Goal: Find specific page/section: Find specific page/section

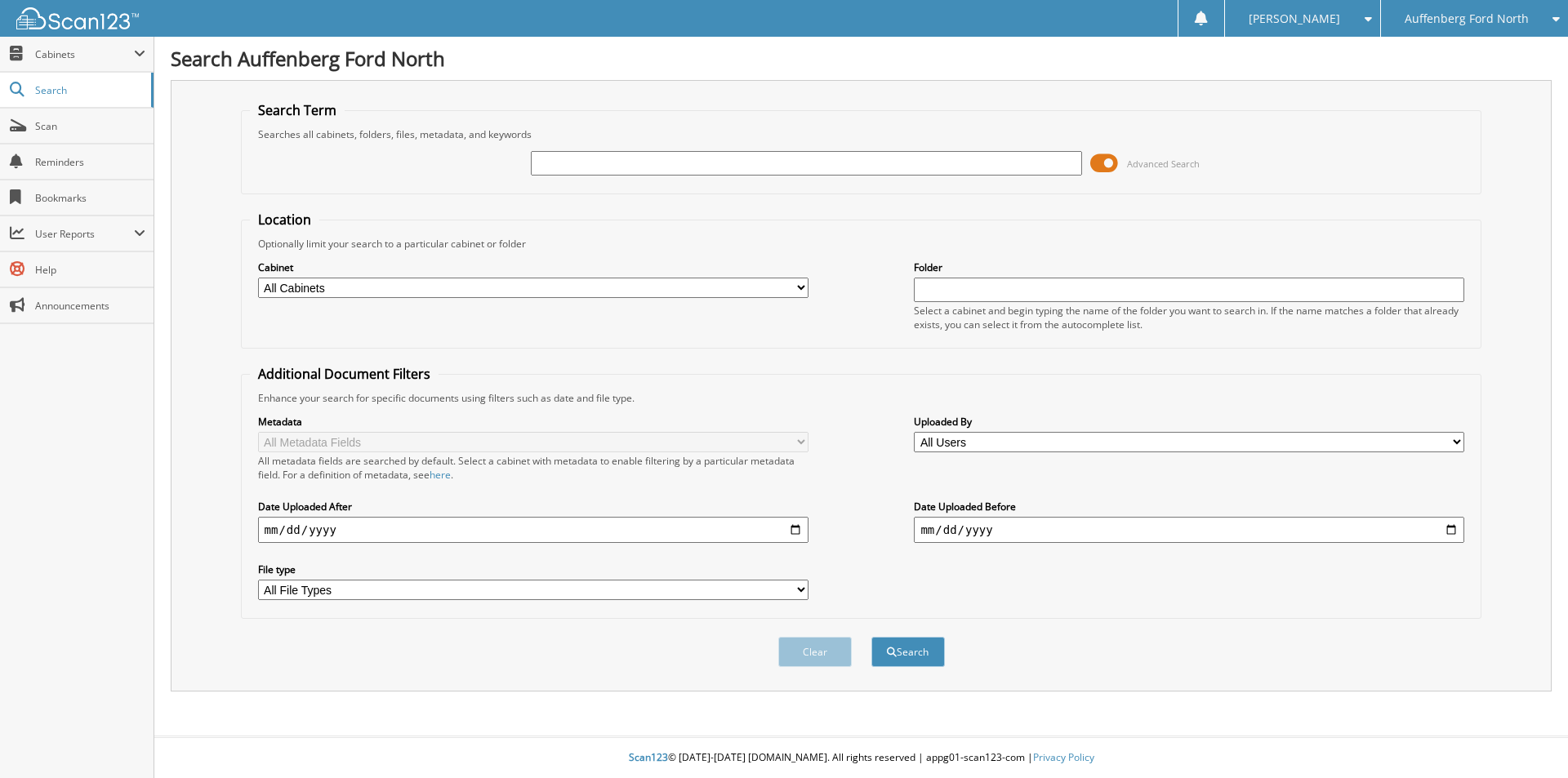
click at [575, 160] on input "text" at bounding box center [805, 163] width 550 height 24
type input "RETURN MERCHANDISE AUTH"
click at [872, 637] on button "Search" at bounding box center [908, 651] width 74 height 30
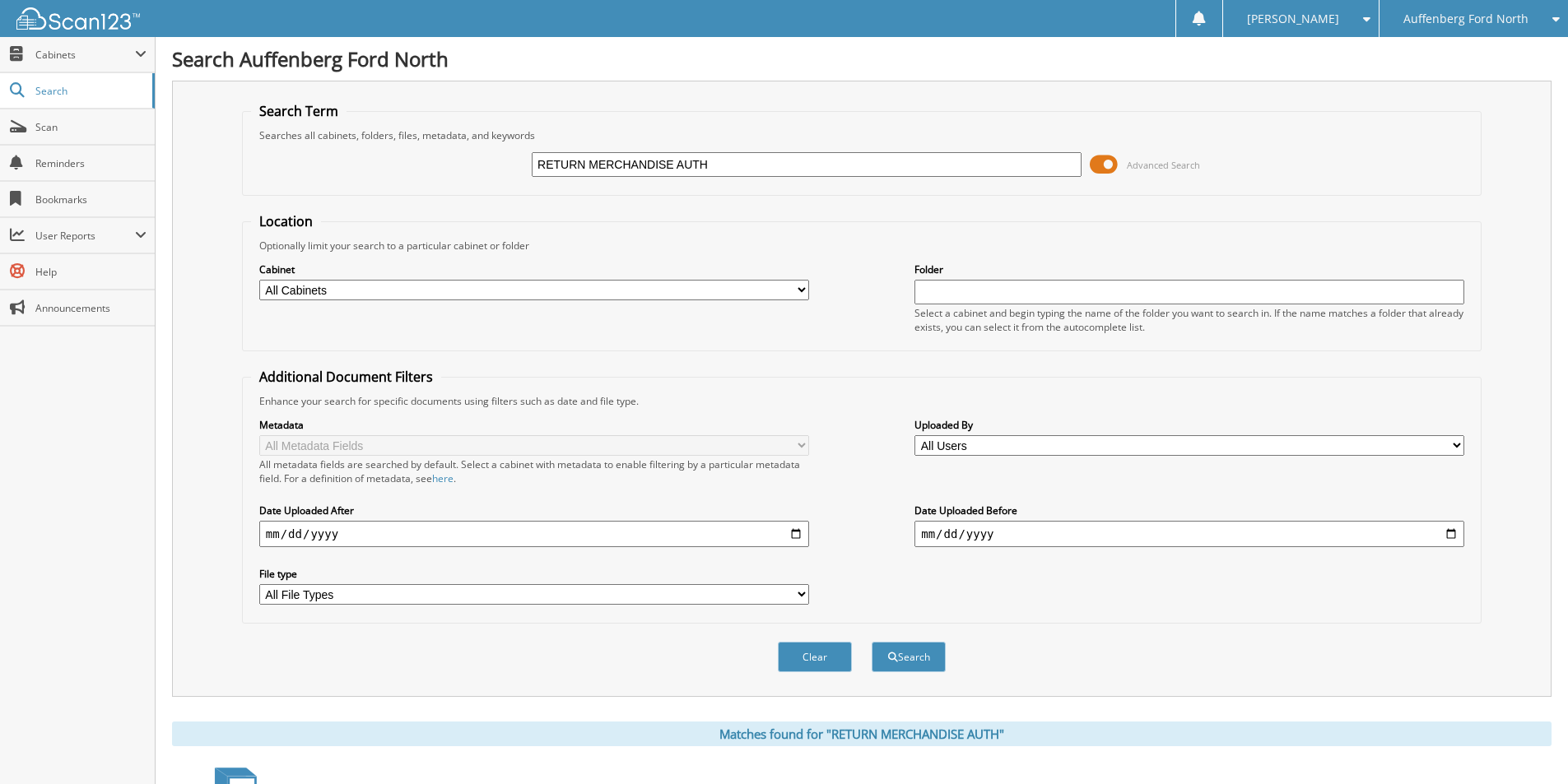
click at [746, 164] on input "RETURN MERCHANDISE AUTH" at bounding box center [807, 164] width 550 height 24
drag, startPoint x: 746, startPoint y: 164, endPoint x: 525, endPoint y: 184, distance: 221.9
click at [525, 184] on div "RETURN MERCHANDISE AUTH Advanced Search" at bounding box center [862, 164] width 1222 height 44
click at [64, 58] on span "Cabinets" at bounding box center [85, 54] width 99 height 14
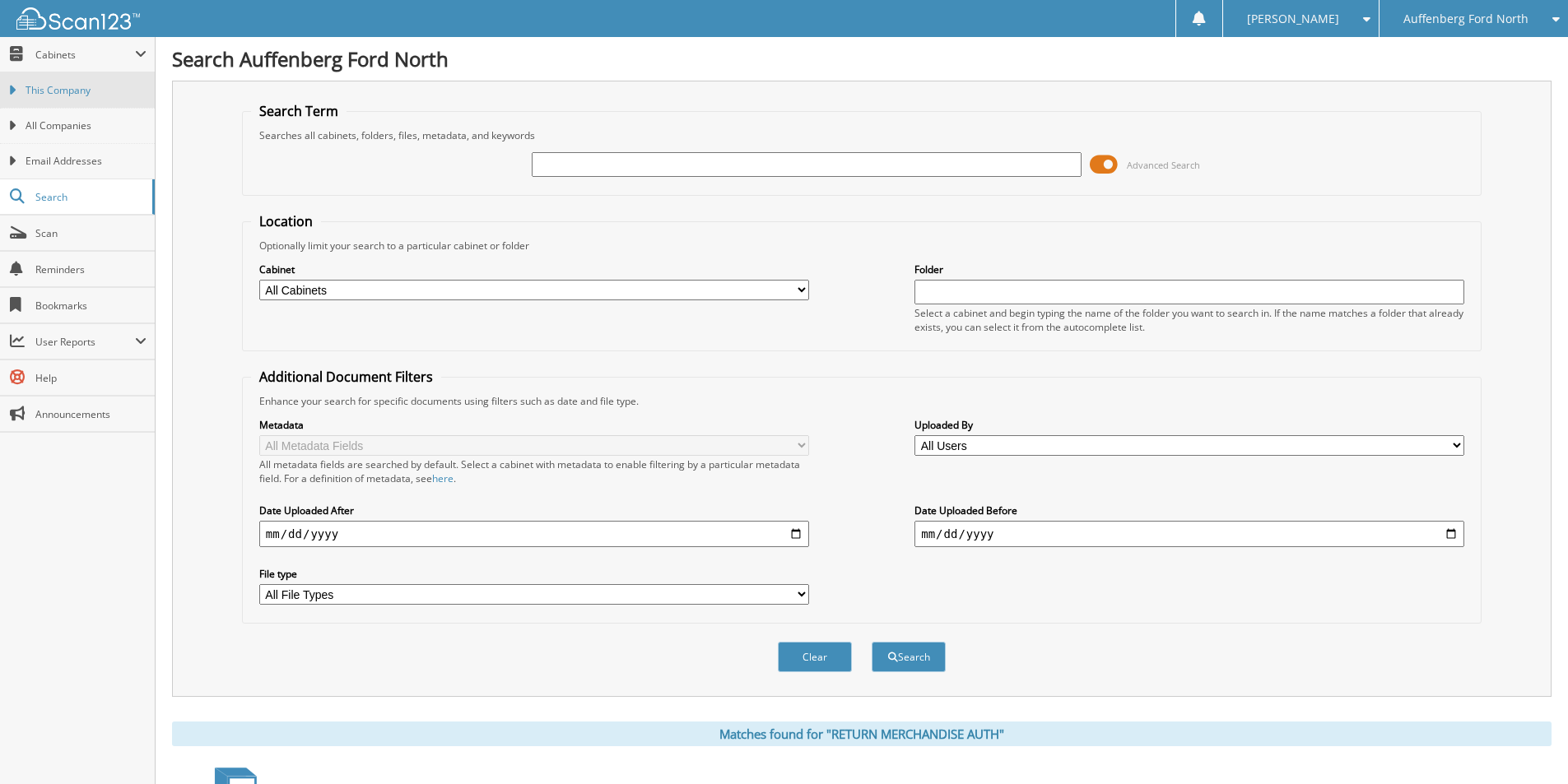
click at [62, 104] on link "This Company" at bounding box center [77, 90] width 155 height 36
